Goal: Communication & Community: Participate in discussion

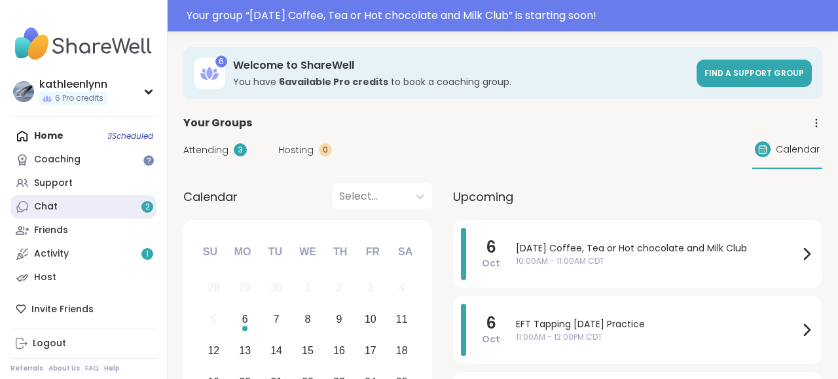
click at [64, 203] on link "Chat 2" at bounding box center [83, 207] width 146 height 24
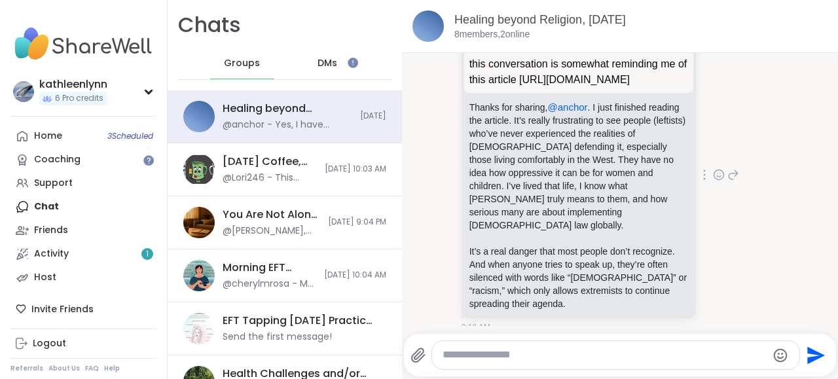
scroll to position [3975, 0]
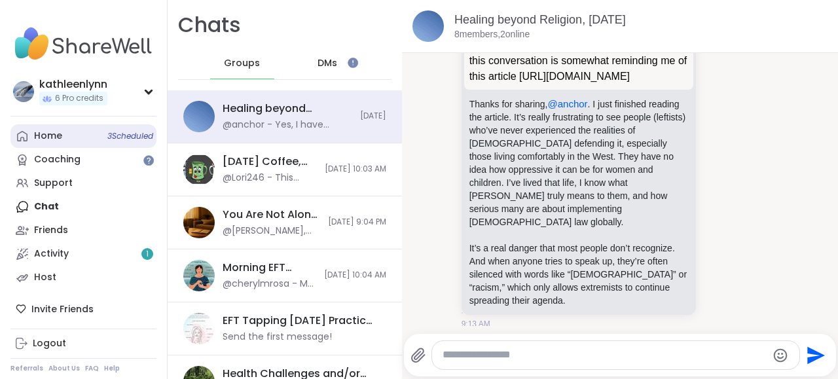
click at [83, 136] on link "Home 3 Scheduled" at bounding box center [83, 136] width 146 height 24
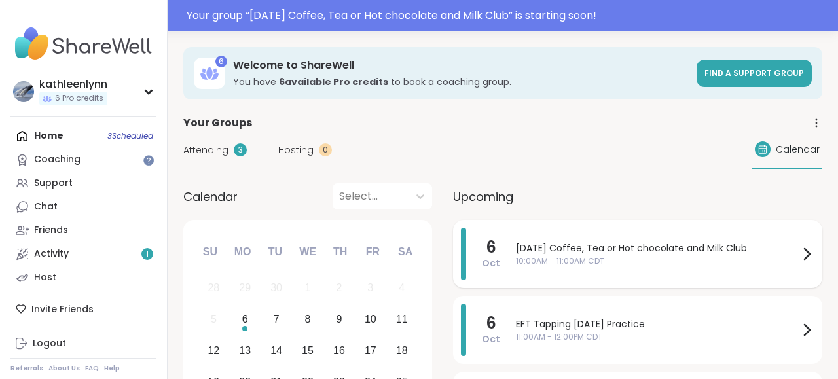
click at [547, 240] on div "[DATE] Coffee, Tea or Hot chocolate and Milk Club 10:00AM - 11:00AM CDT" at bounding box center [665, 254] width 299 height 52
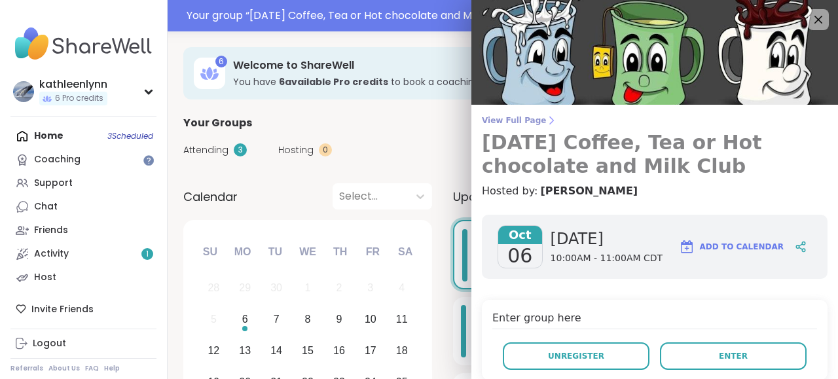
click at [514, 119] on span "View Full Page" at bounding box center [655, 120] width 346 height 10
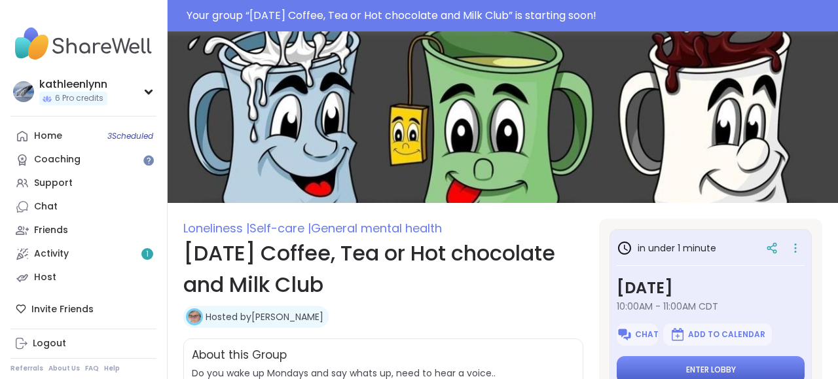
click at [734, 364] on button "Enter lobby" at bounding box center [711, 370] width 188 height 28
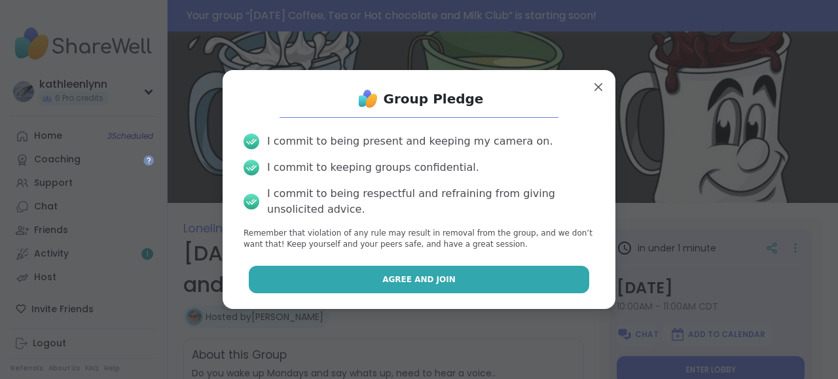
click at [567, 282] on button "Agree and Join" at bounding box center [419, 280] width 341 height 28
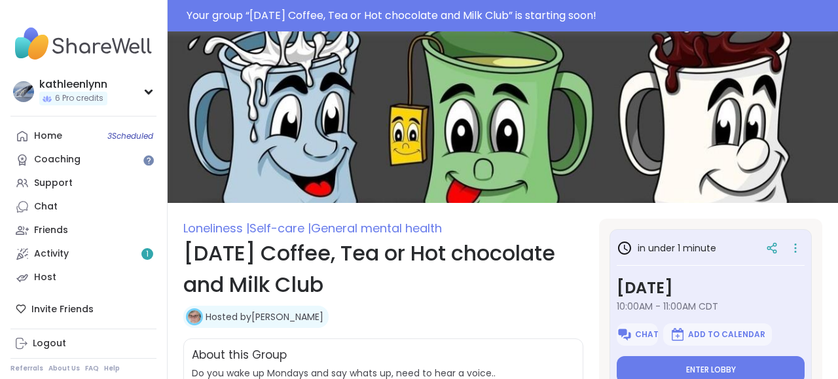
type textarea "*"
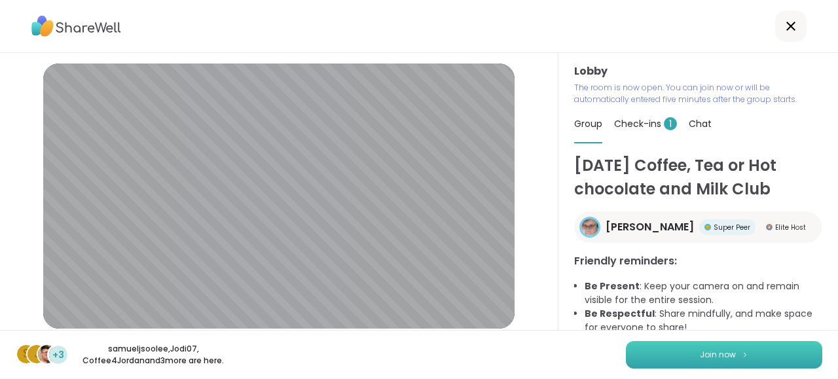
click at [780, 352] on button "Join now" at bounding box center [724, 355] width 197 height 28
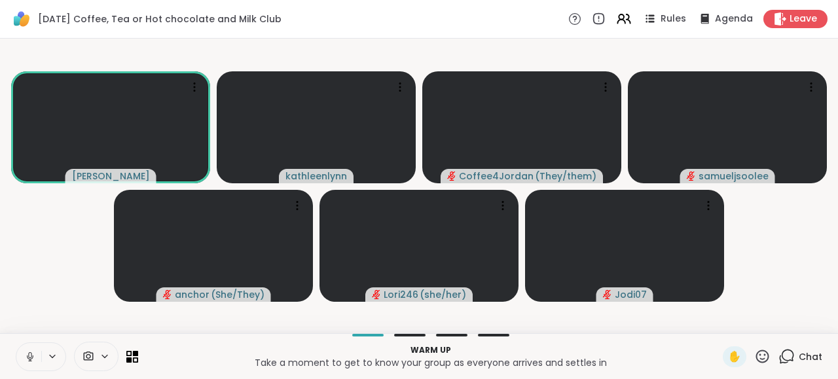
click at [29, 354] on icon at bounding box center [30, 357] width 12 height 12
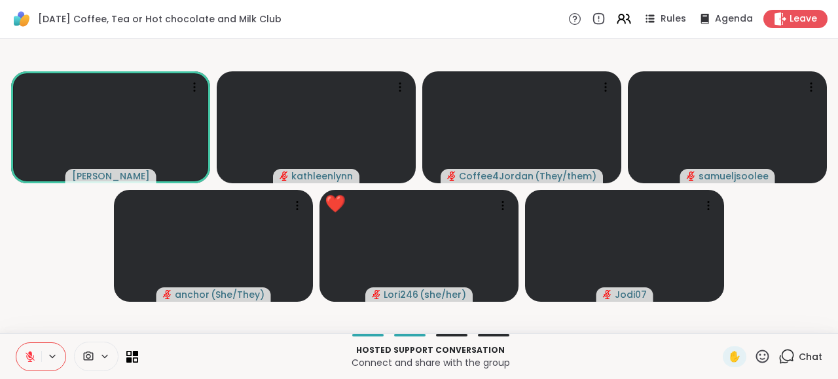
click at [31, 357] on icon at bounding box center [30, 356] width 9 height 9
click at [28, 355] on icon at bounding box center [30, 357] width 12 height 12
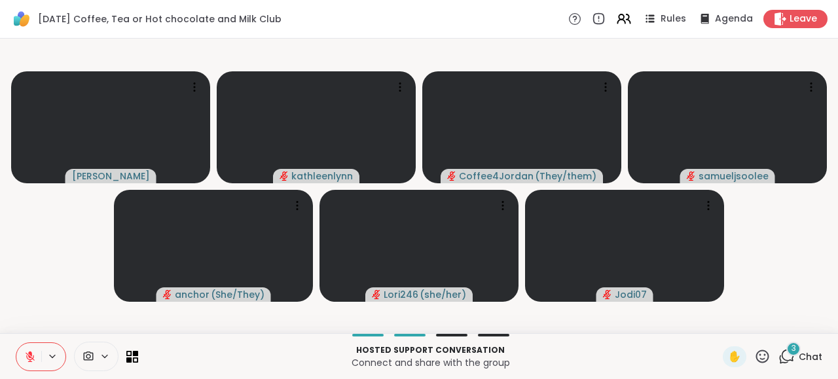
click at [787, 356] on icon at bounding box center [787, 356] width 16 height 16
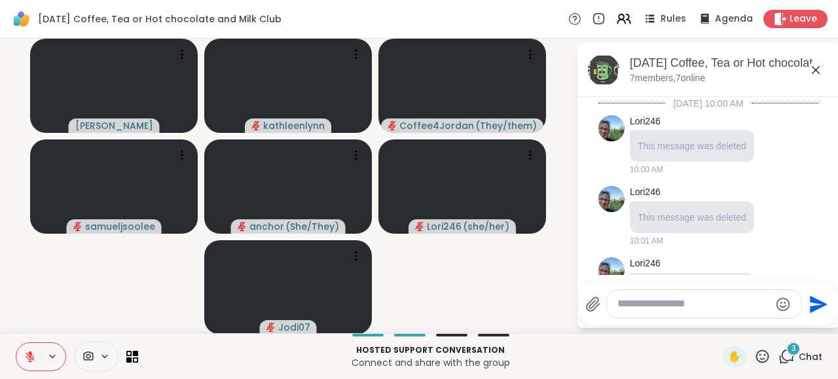
scroll to position [596, 0]
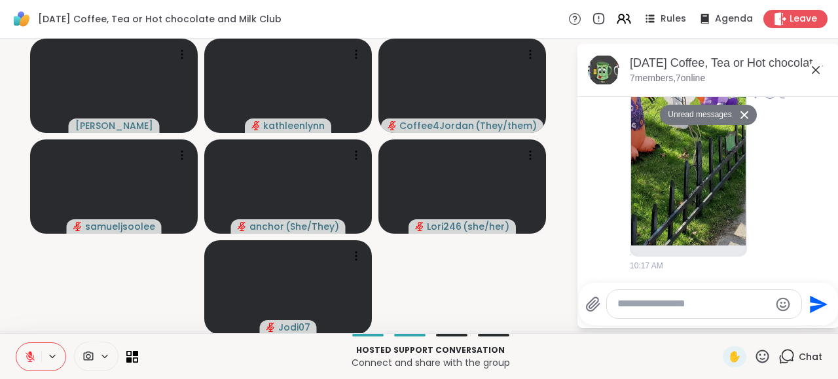
click at [798, 176] on div "[PERSON_NAME] 10:17 AM" at bounding box center [709, 95] width 220 height 366
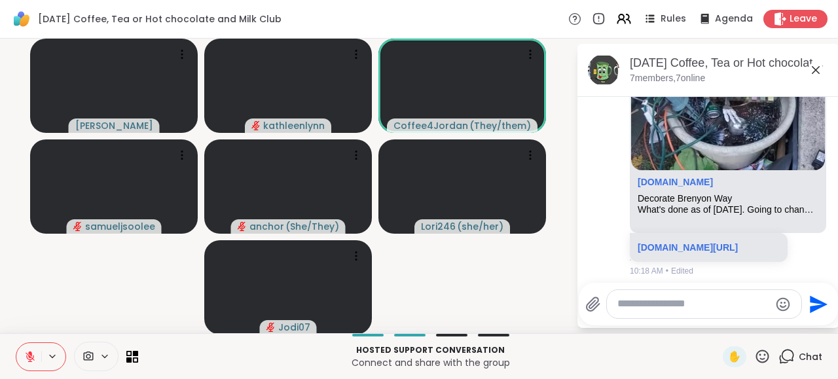
scroll to position [924, 0]
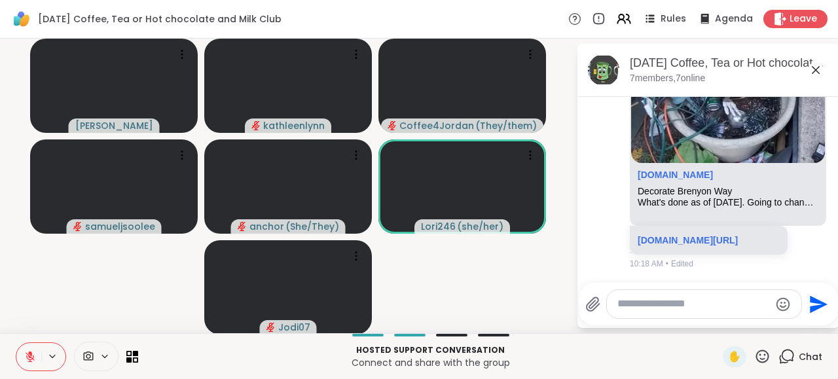
click at [31, 354] on icon at bounding box center [30, 353] width 4 height 5
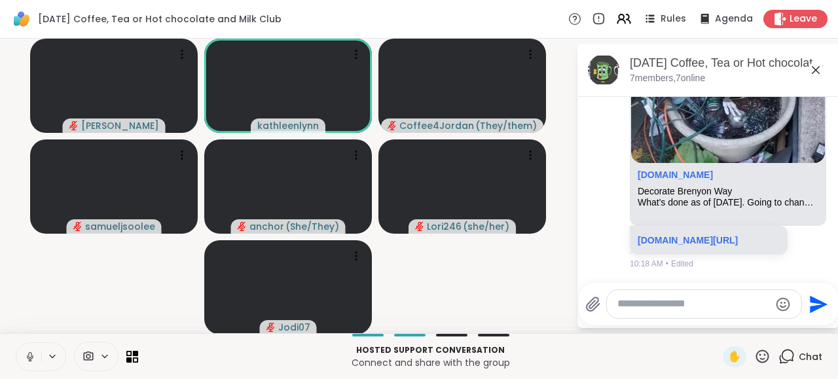
click at [28, 354] on icon at bounding box center [29, 355] width 3 height 6
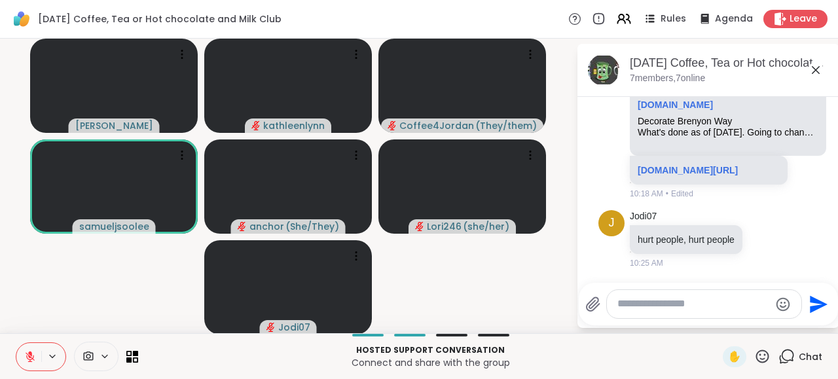
scroll to position [1012, 0]
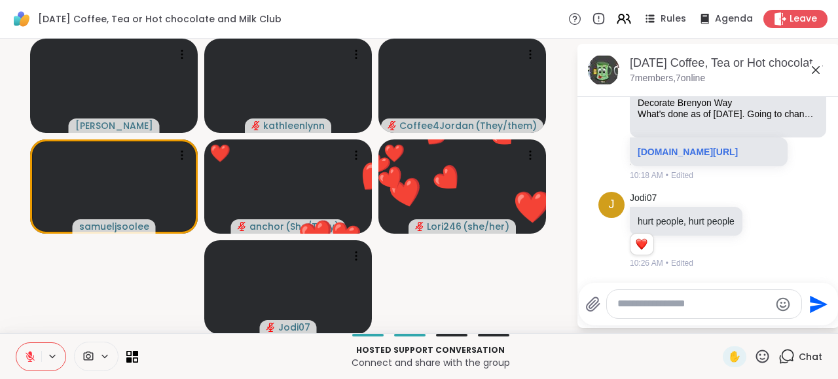
click at [763, 355] on icon at bounding box center [763, 356] width 16 height 16
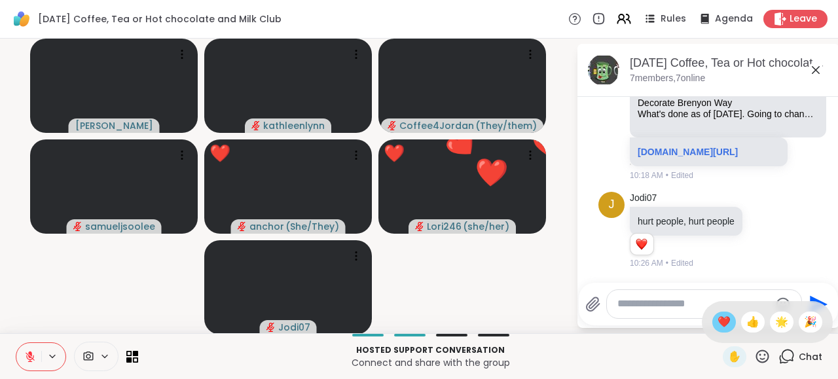
click at [713, 320] on div "❤️" at bounding box center [725, 322] width 24 height 21
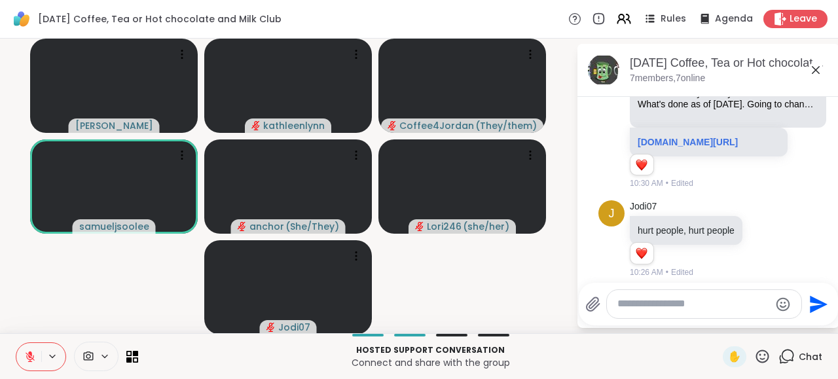
click at [31, 358] on icon at bounding box center [30, 357] width 12 height 12
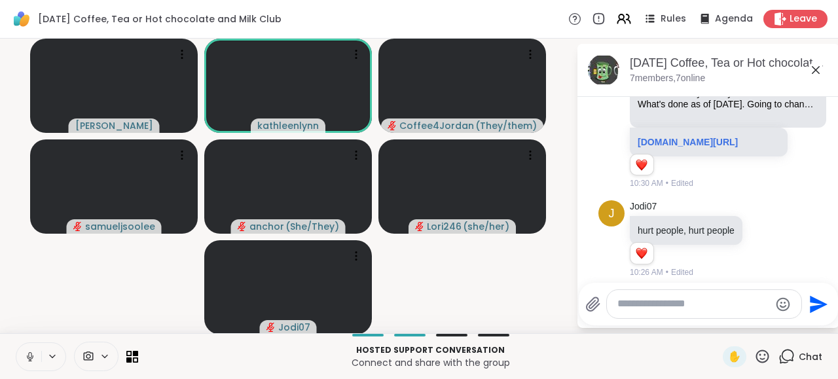
click at [31, 355] on icon at bounding box center [30, 357] width 12 height 12
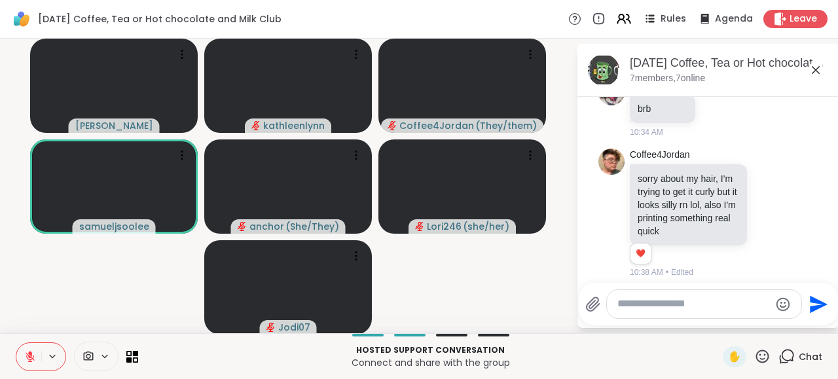
scroll to position [1241, 0]
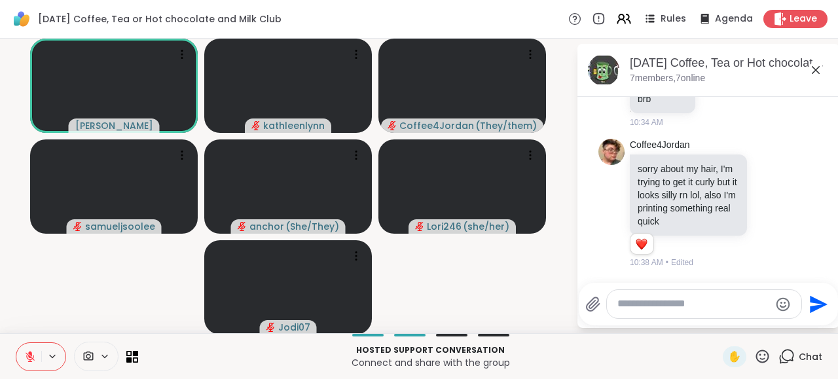
click at [30, 360] on icon at bounding box center [30, 356] width 9 height 9
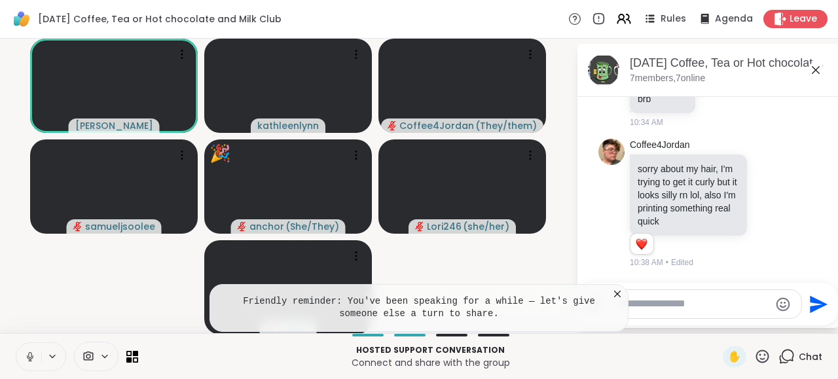
click at [32, 356] on icon at bounding box center [30, 357] width 12 height 12
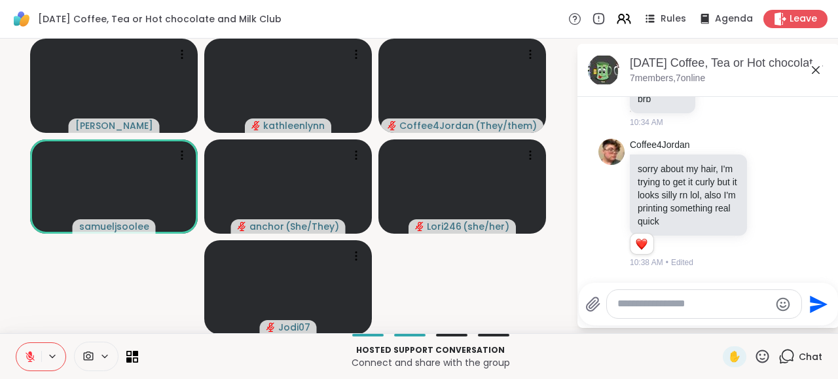
click at [28, 356] on icon at bounding box center [30, 357] width 12 height 12
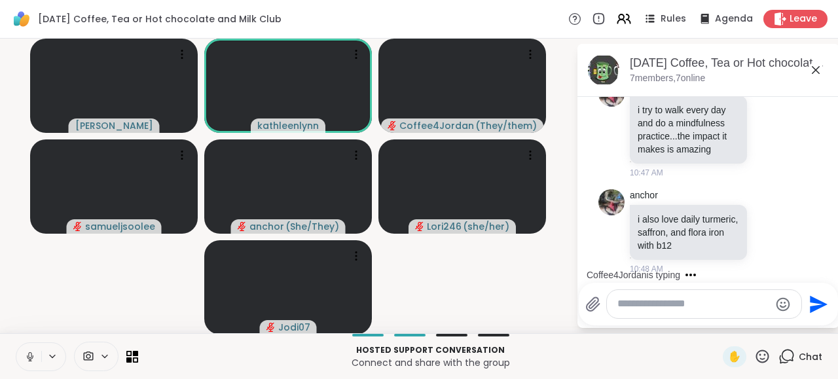
scroll to position [1615, 0]
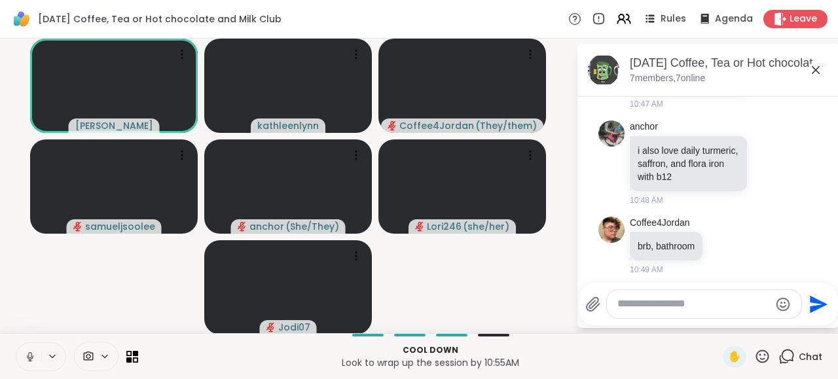
click at [29, 356] on icon at bounding box center [30, 357] width 12 height 12
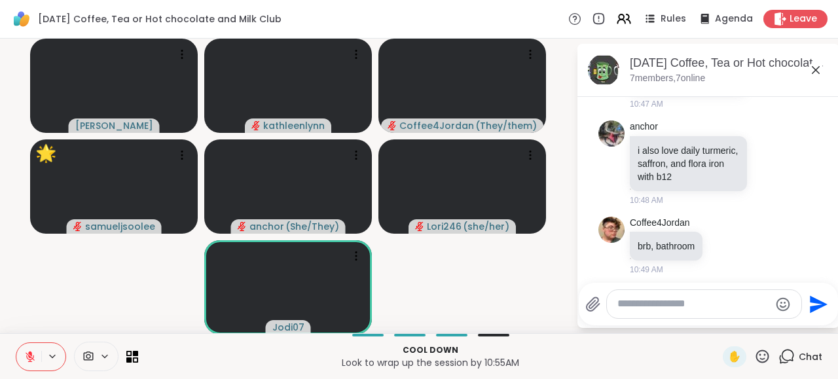
click at [765, 354] on icon at bounding box center [763, 356] width 16 height 16
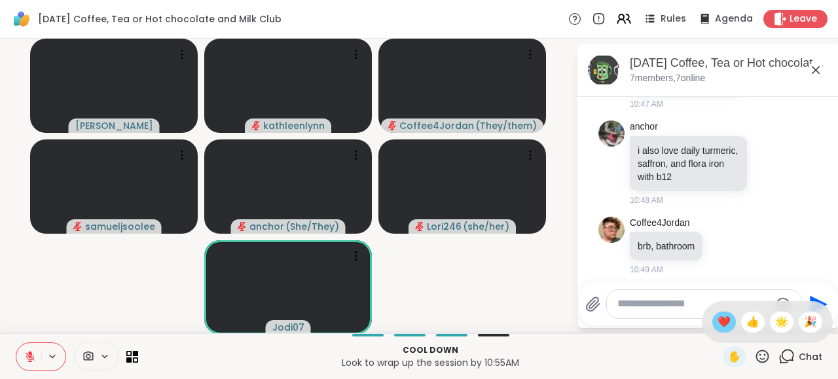
click at [722, 319] on span "❤️" at bounding box center [724, 322] width 13 height 16
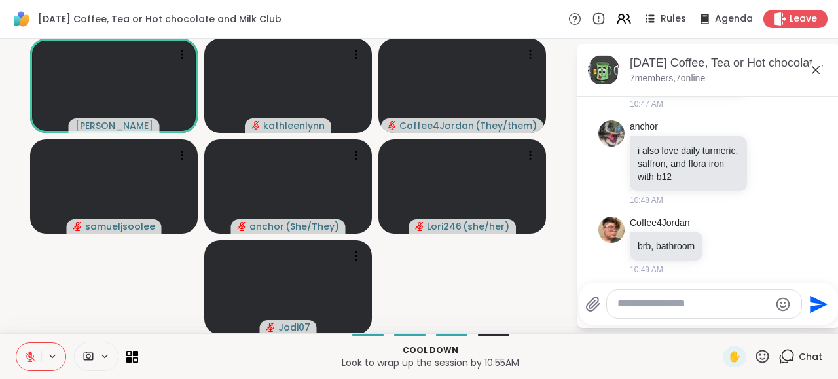
click at [34, 352] on icon at bounding box center [30, 357] width 12 height 12
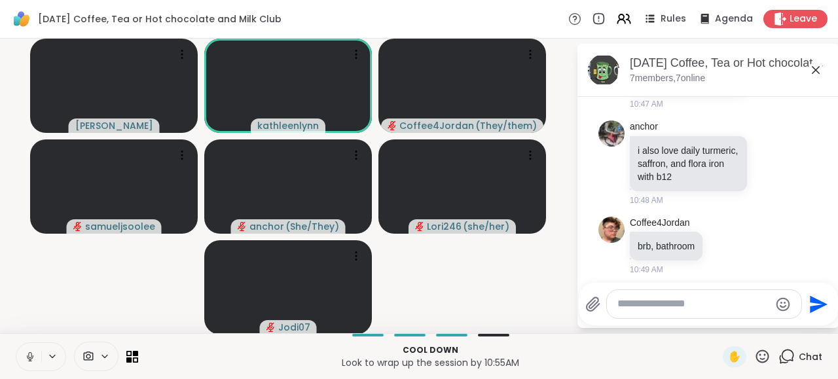
click at [29, 356] on icon at bounding box center [30, 357] width 12 height 12
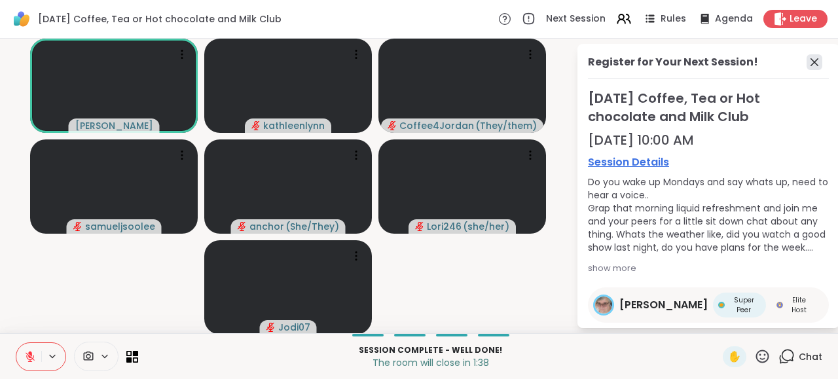
click at [812, 60] on icon at bounding box center [815, 62] width 16 height 16
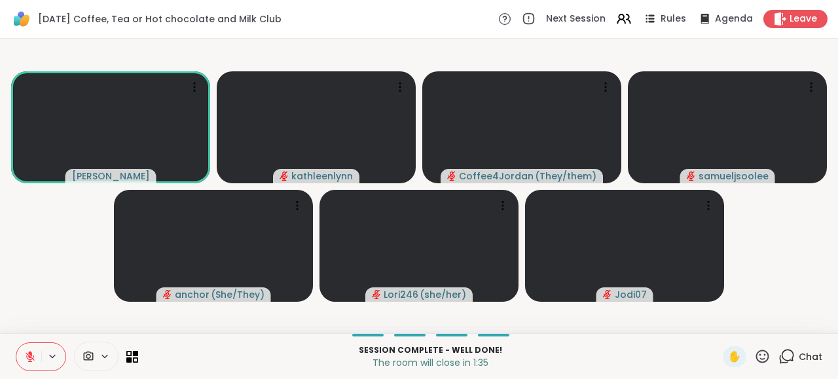
click at [788, 357] on icon at bounding box center [787, 356] width 16 height 16
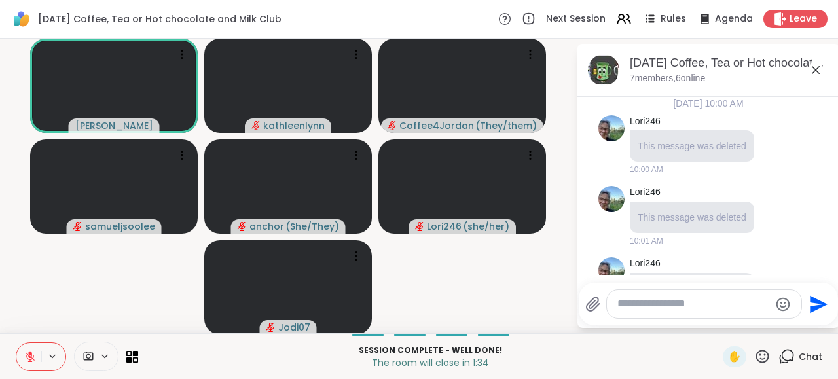
scroll to position [1653, 0]
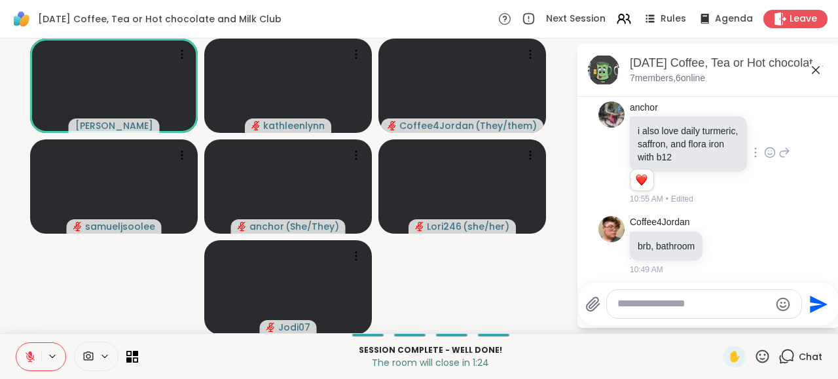
click at [818, 130] on div "anchor i also love daily turmeric, saffron, and flora iron with b12 1 1 10:55 A…" at bounding box center [709, 153] width 220 height 115
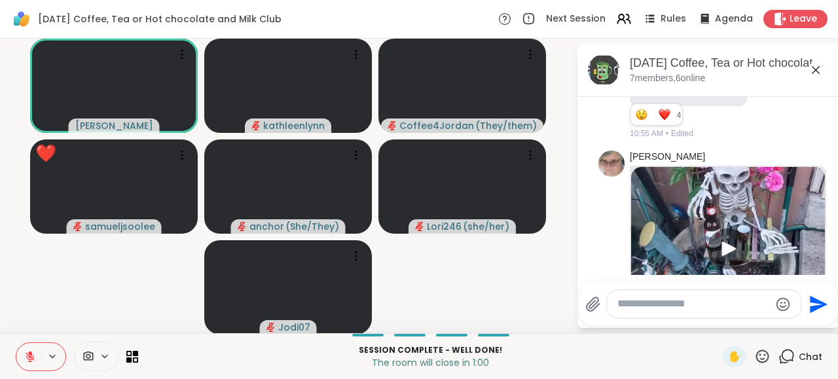
scroll to position [1024, 0]
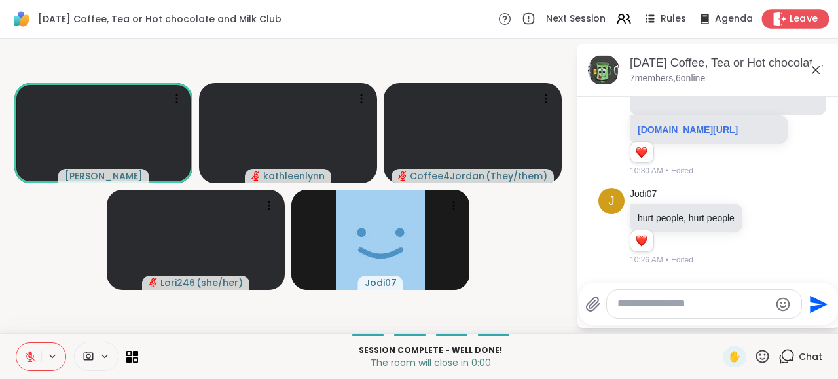
click at [809, 18] on span "Leave" at bounding box center [804, 19] width 29 height 14
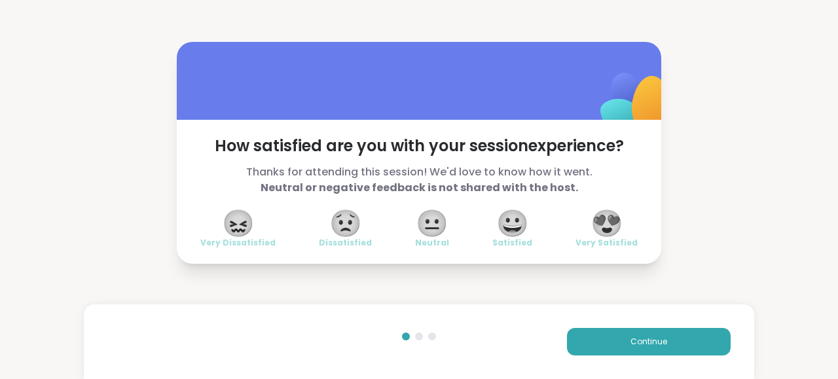
click at [614, 226] on span "😍" at bounding box center [607, 224] width 33 height 24
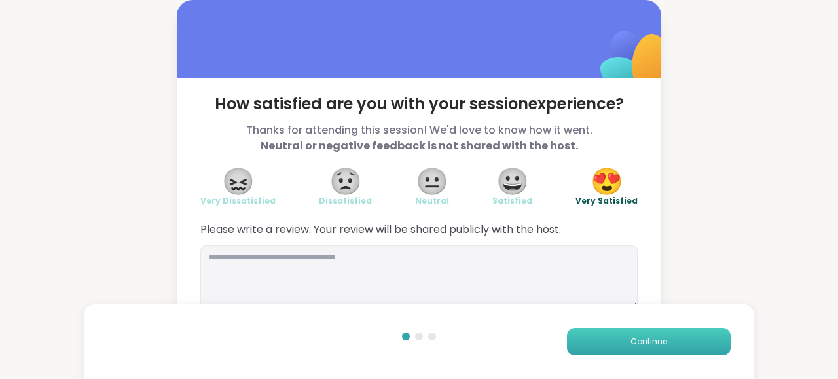
click at [623, 340] on button "Continue" at bounding box center [649, 342] width 164 height 28
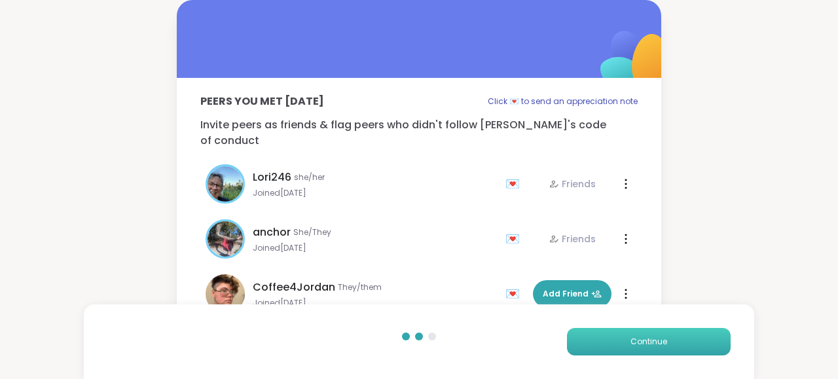
click at [623, 339] on button "Continue" at bounding box center [649, 342] width 164 height 28
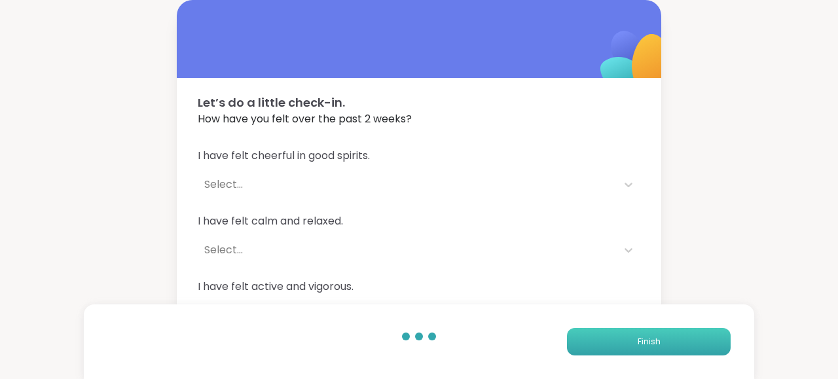
click at [623, 341] on button "Finish" at bounding box center [649, 342] width 164 height 28
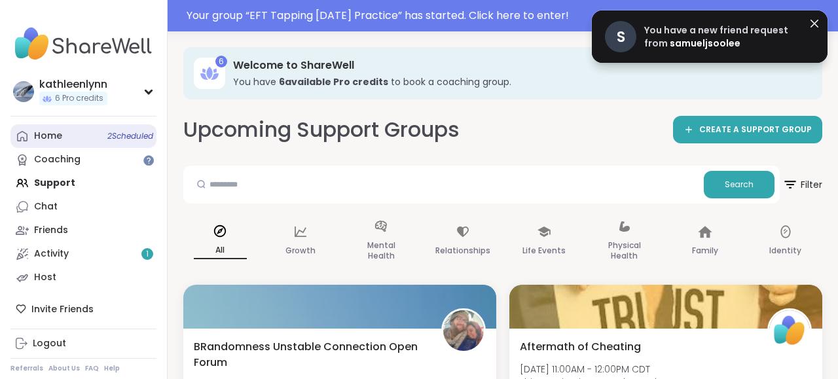
click at [87, 134] on link "Home 2 Scheduled" at bounding box center [83, 136] width 146 height 24
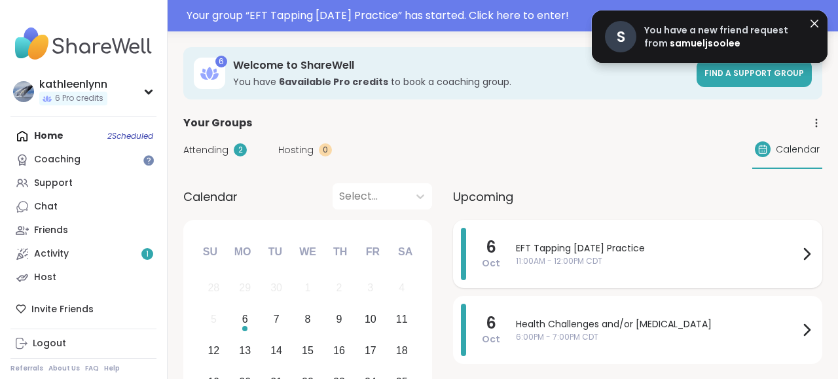
click at [565, 250] on span "EFT Tapping [DATE] Practice" at bounding box center [657, 249] width 283 height 14
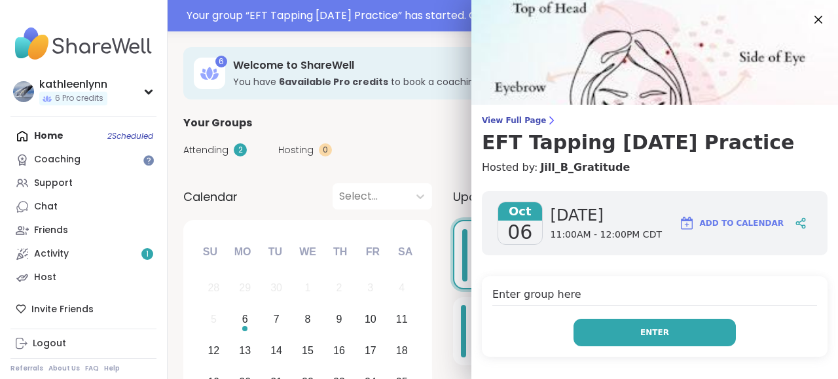
click at [605, 336] on button "Enter" at bounding box center [655, 333] width 162 height 28
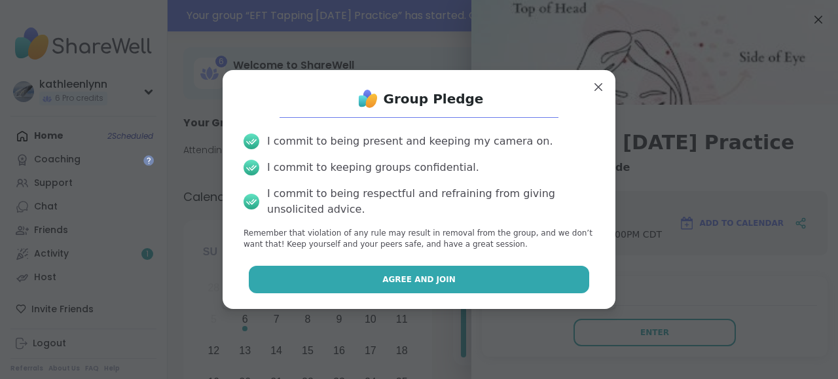
click at [523, 283] on button "Agree and Join" at bounding box center [419, 280] width 341 height 28
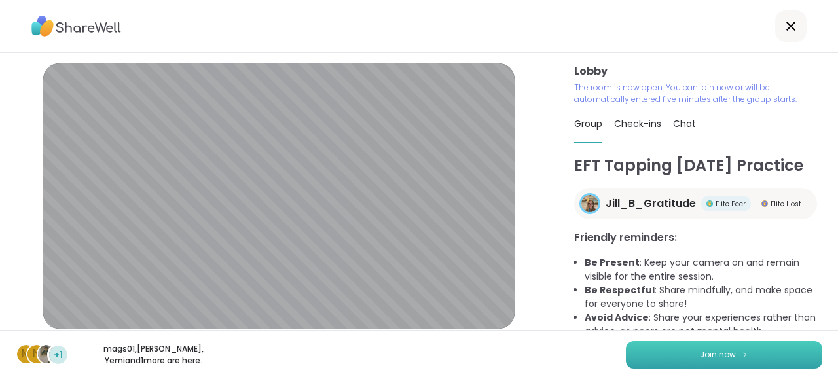
click at [716, 353] on span "Join now" at bounding box center [718, 355] width 36 height 12
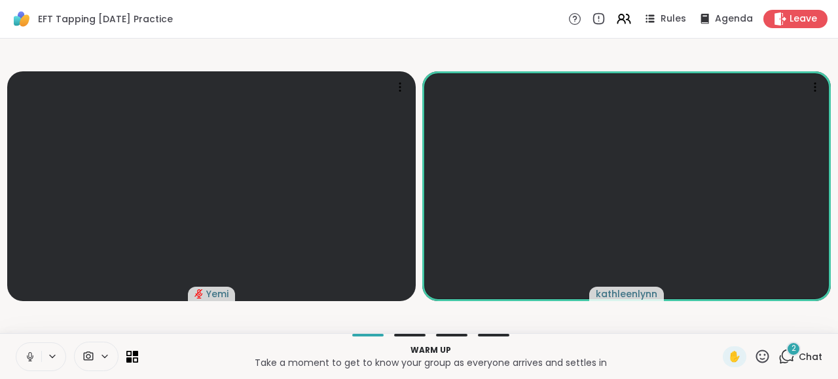
click at [785, 356] on icon at bounding box center [787, 356] width 16 height 16
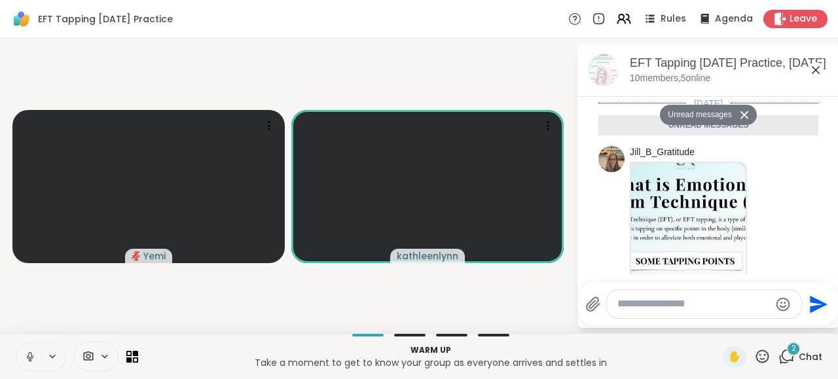
scroll to position [548, 0]
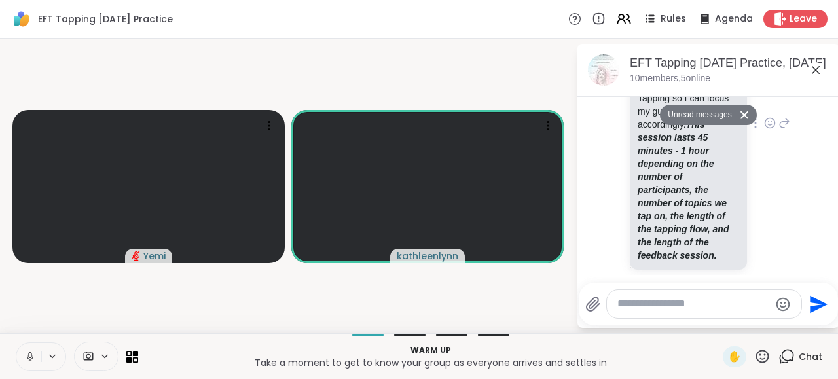
click at [787, 166] on div "Jill_B_Gratitude Welcome! Please type in your name (if you are new), what is pr…" at bounding box center [710, 124] width 160 height 322
click at [648, 307] on textarea "Type your message" at bounding box center [694, 304] width 153 height 14
type textarea "**********"
click at [812, 303] on icon "Send" at bounding box center [819, 304] width 21 height 21
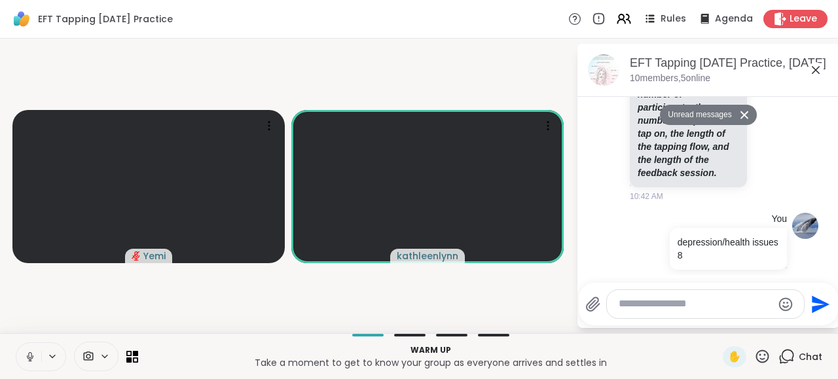
scroll to position [599, 0]
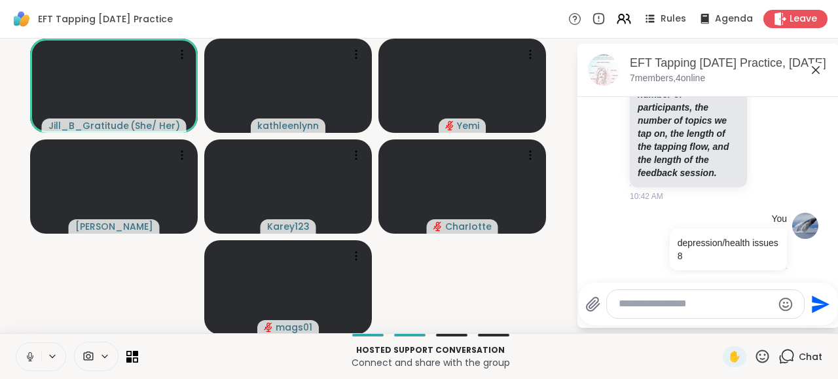
click at [30, 355] on icon at bounding box center [30, 357] width 12 height 12
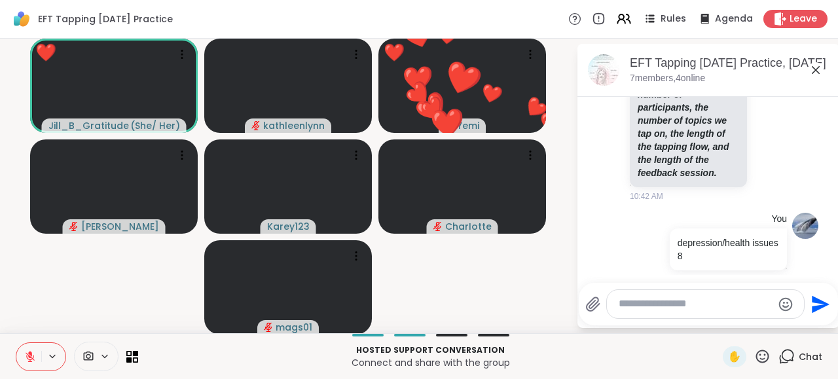
click at [766, 352] on icon at bounding box center [763, 356] width 16 height 16
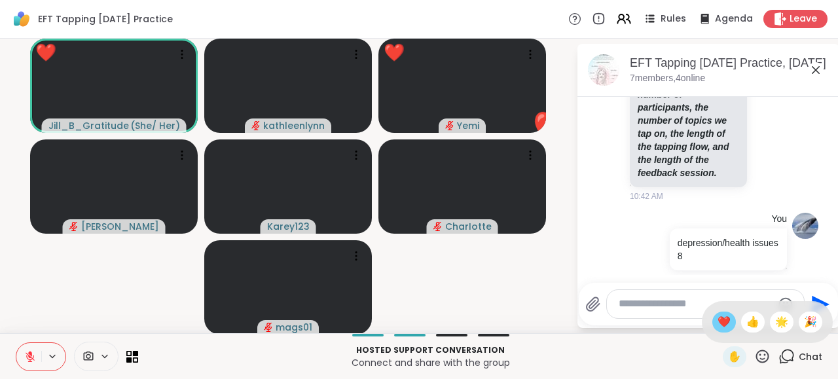
click at [720, 323] on span "❤️" at bounding box center [724, 322] width 13 height 16
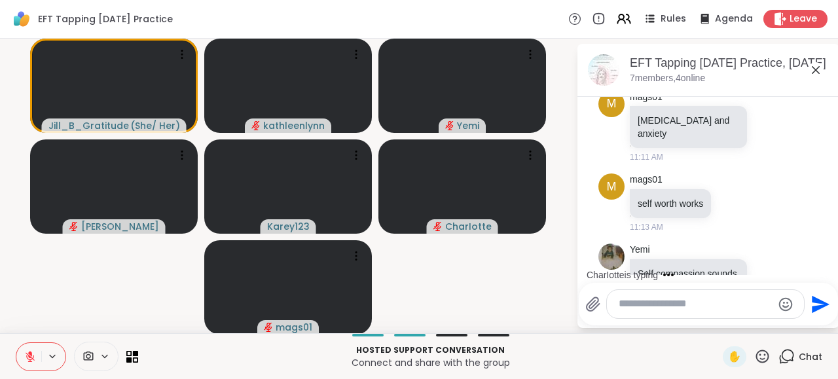
scroll to position [1441, 0]
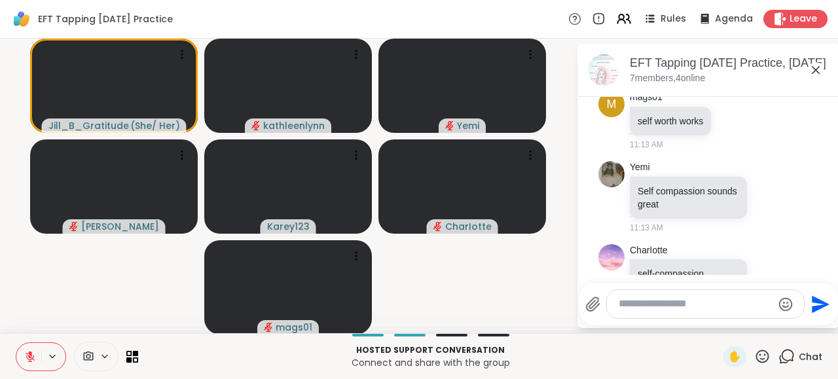
click at [24, 356] on button at bounding box center [28, 357] width 25 height 28
click at [31, 356] on icon at bounding box center [29, 355] width 3 height 6
